Goal: Transaction & Acquisition: Purchase product/service

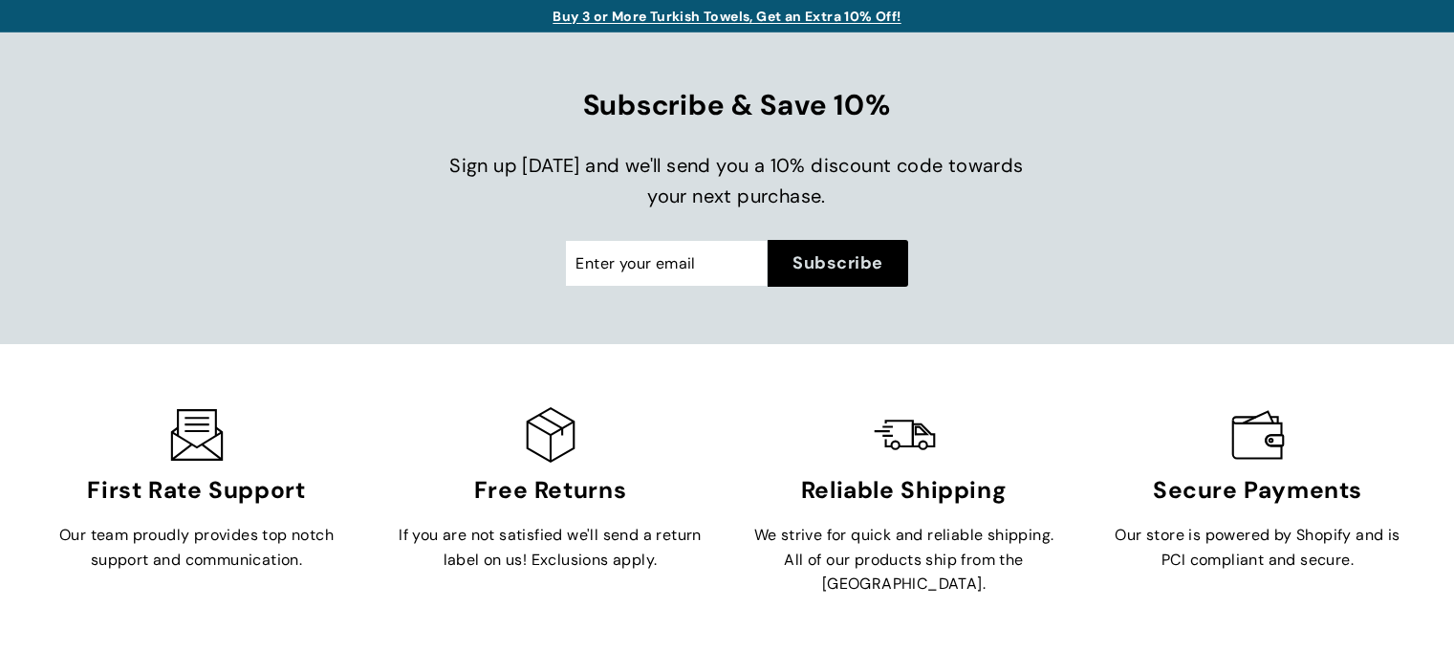
click at [647, 10] on link "Buy 3 or More Turkish Towels, Get an Extra 10% Off!" at bounding box center [727, 16] width 348 height 17
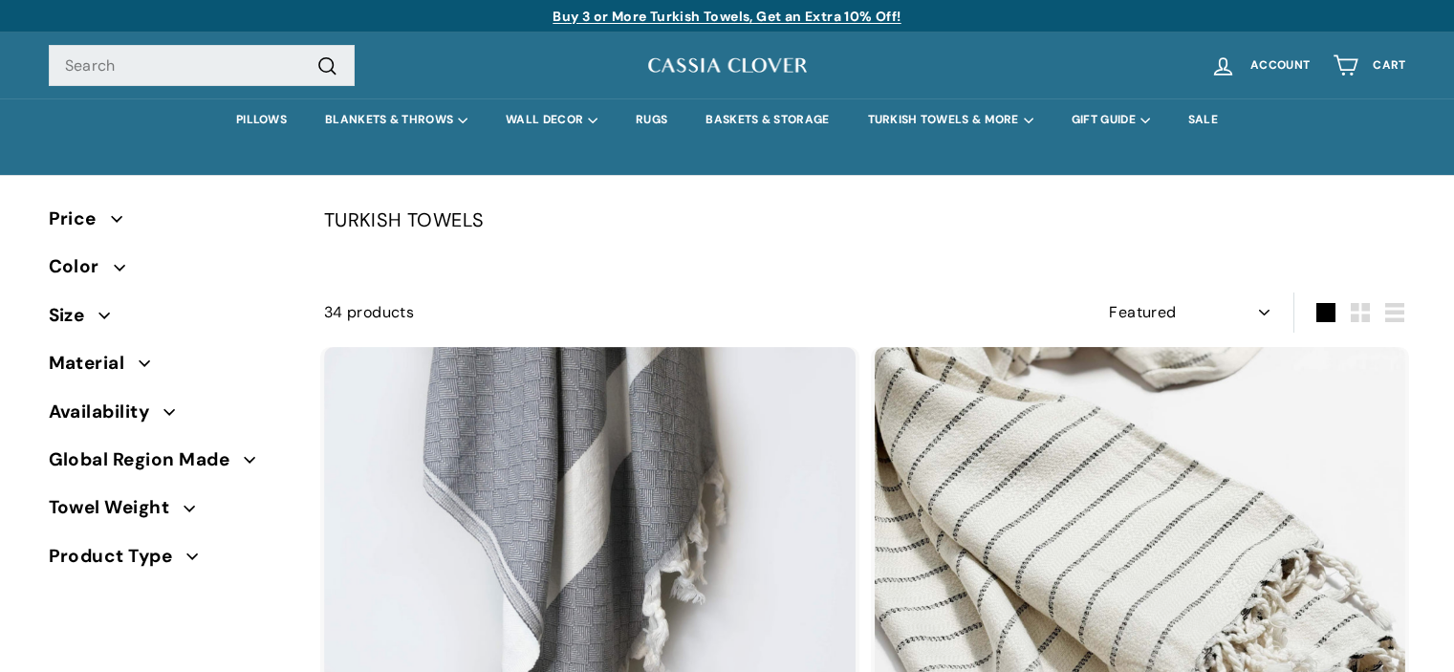
select select "manual"
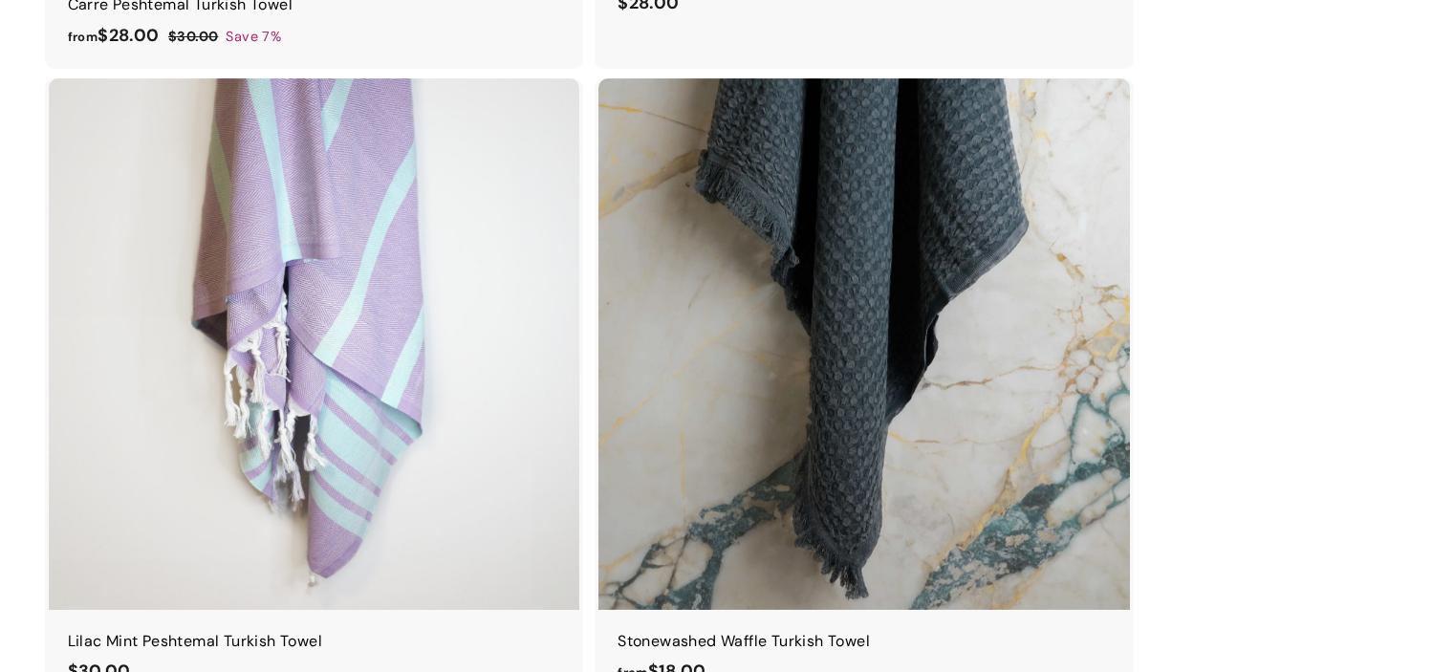
scroll to position [2863, 0]
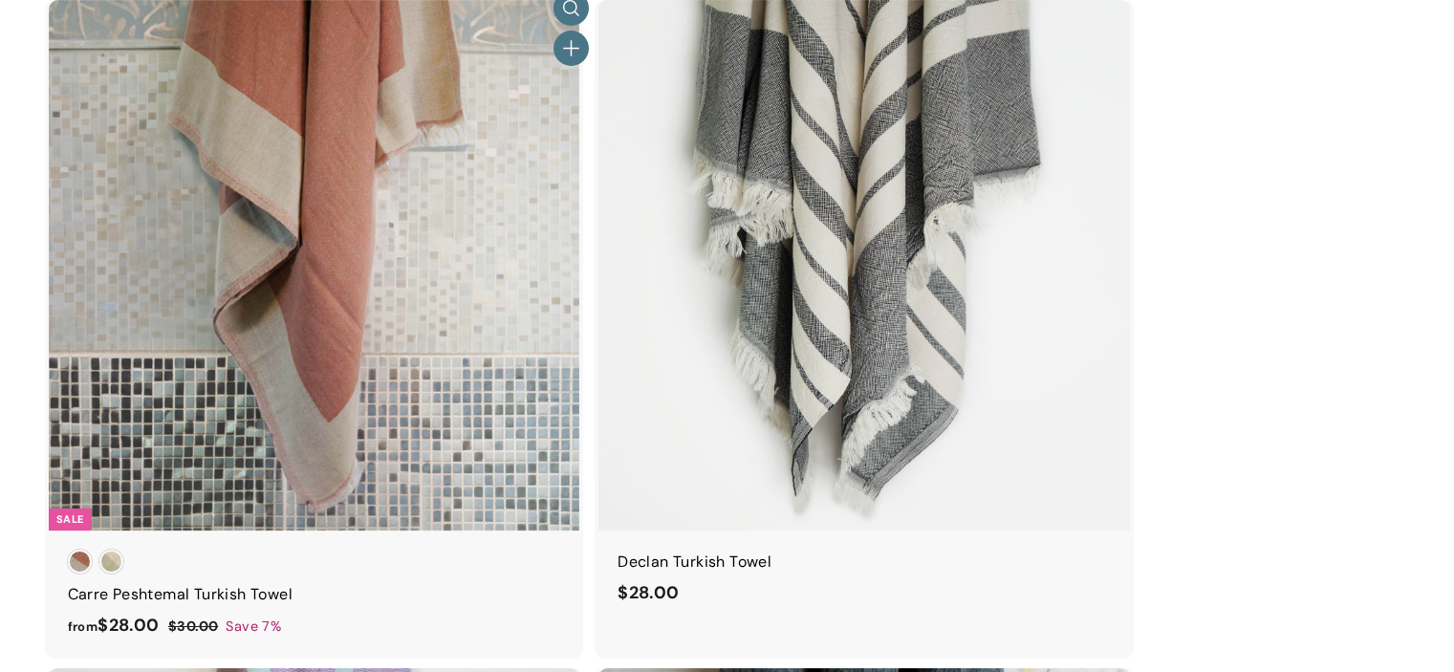
click at [110, 127] on div at bounding box center [314, 265] width 533 height 533
